Goal: Task Accomplishment & Management: Manage account settings

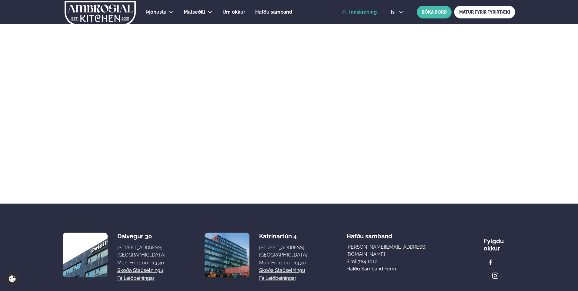
click at [355, 14] on link "Innskráning" at bounding box center [359, 11] width 35 height 5
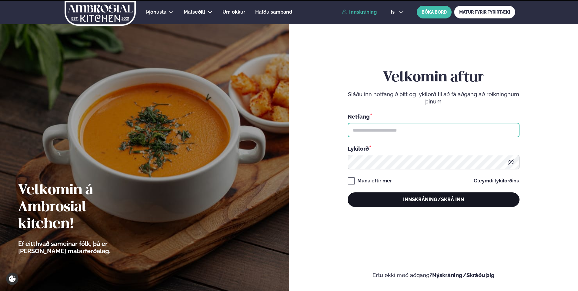
type input "**********"
click at [417, 200] on button "Innskráning/Skrá inn" at bounding box center [433, 200] width 172 height 15
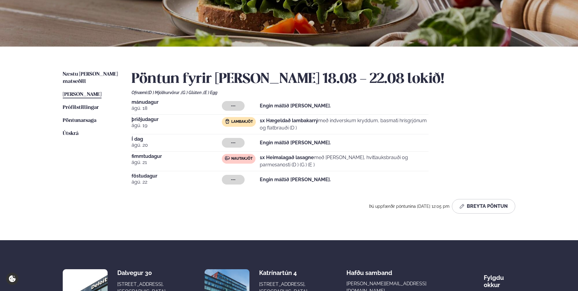
scroll to position [151, 0]
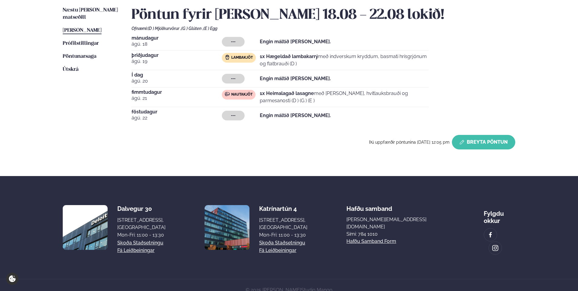
click at [471, 148] on button "Breyta Pöntun" at bounding box center [483, 142] width 63 height 15
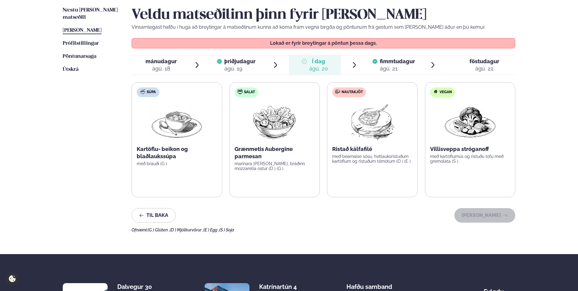
click at [477, 71] on div "ágú. 22" at bounding box center [484, 68] width 30 height 7
